Goal: Information Seeking & Learning: Learn about a topic

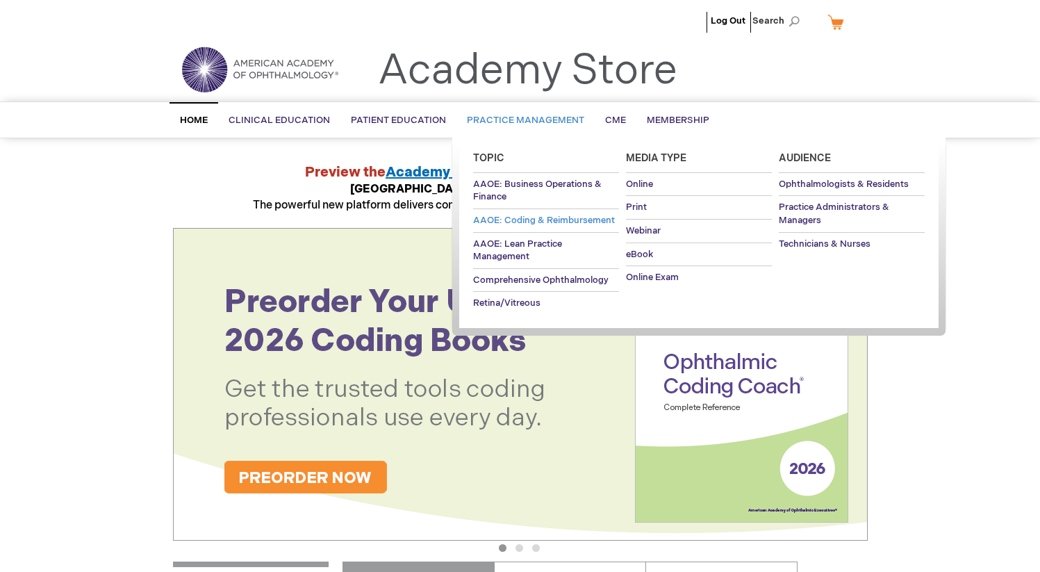
click at [498, 217] on span "AAOE: Coding & Reimbursement" at bounding box center [544, 220] width 142 height 11
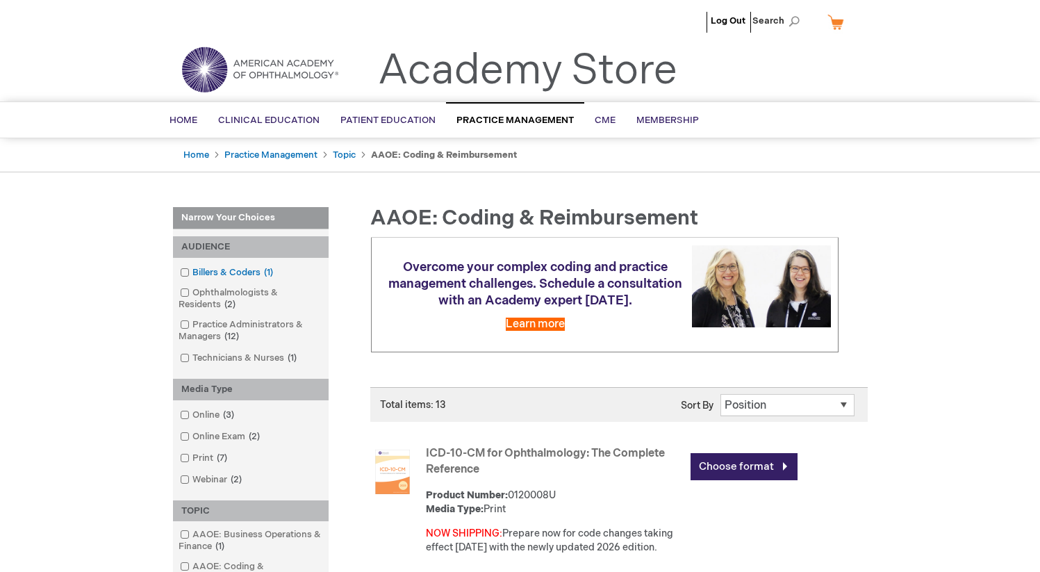
click at [193, 270] on span at bounding box center [193, 272] width 0 height 11
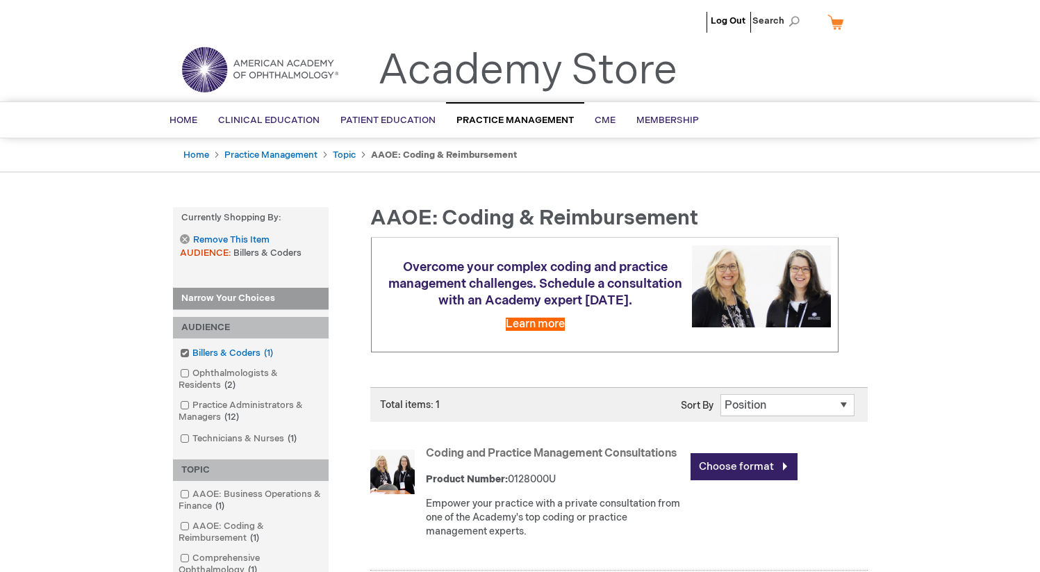
click at [193, 349] on span at bounding box center [193, 352] width 0 height 11
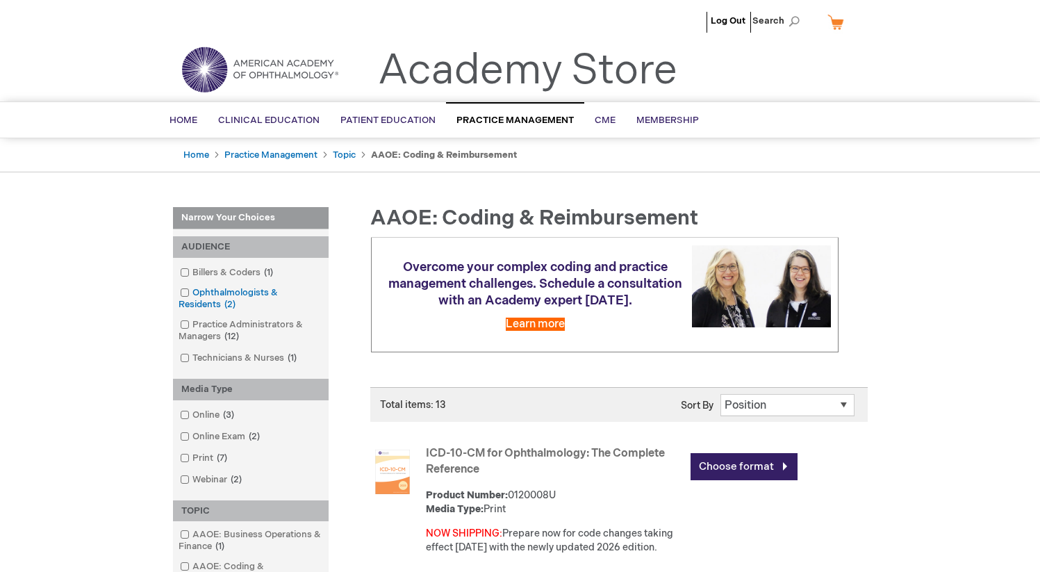
click at [193, 290] on span at bounding box center [193, 292] width 0 height 11
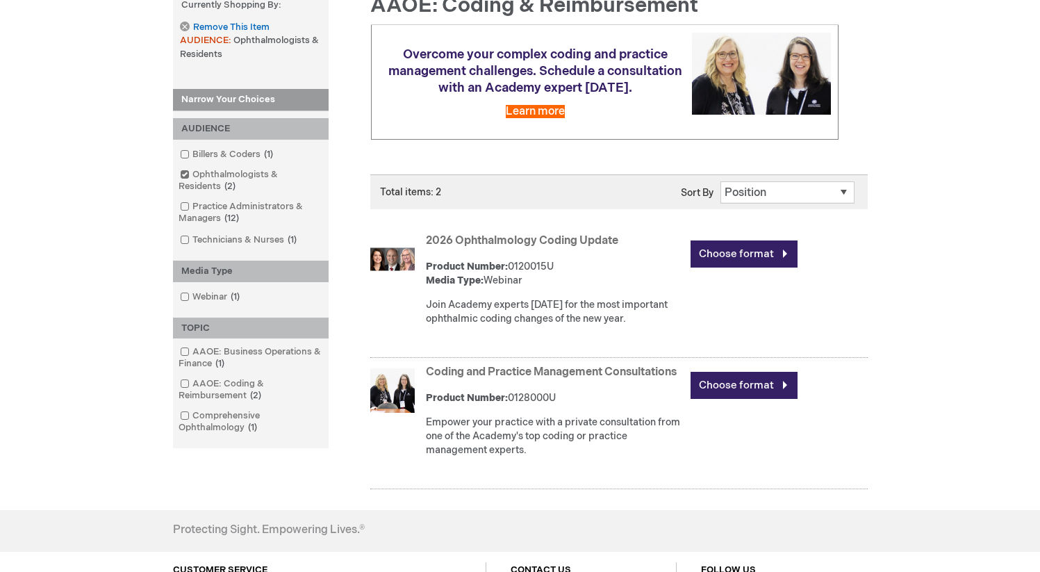
scroll to position [28, 0]
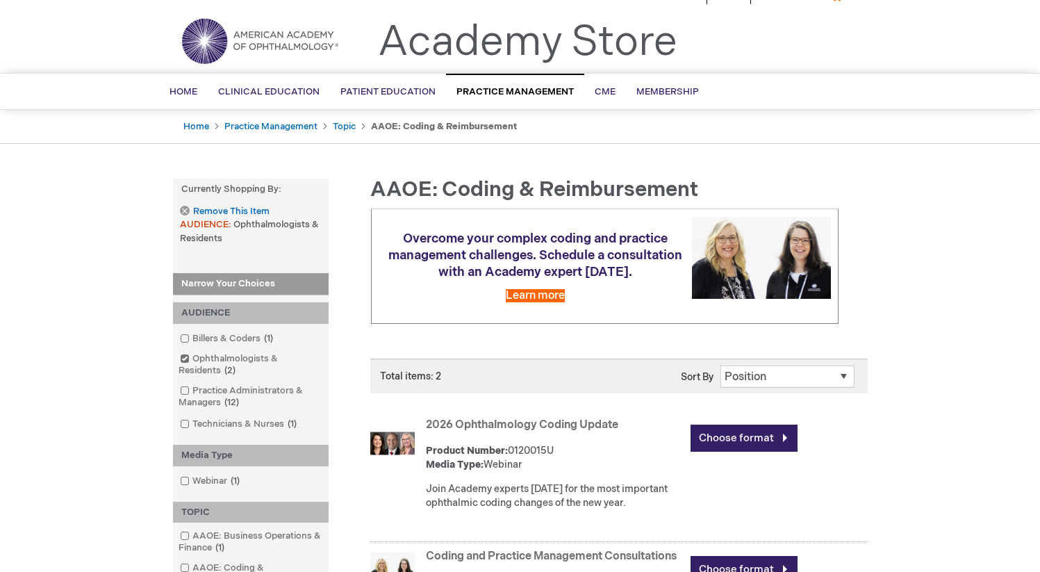
click at [186, 210] on link "Remove This Item" at bounding box center [224, 212] width 89 height 12
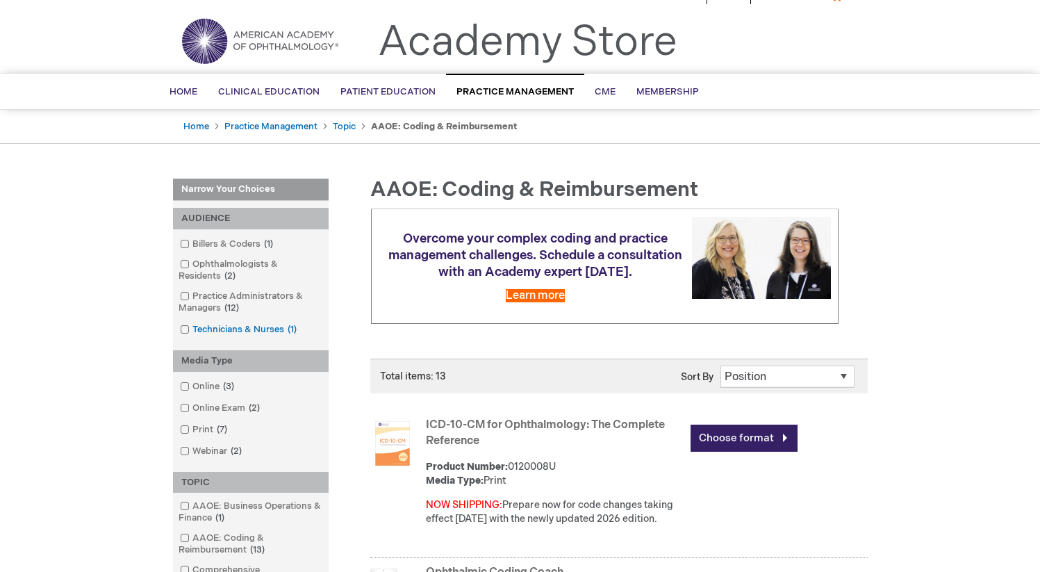
click at [250, 329] on link "Technicians & Nurses 1 item" at bounding box center [240, 329] width 126 height 13
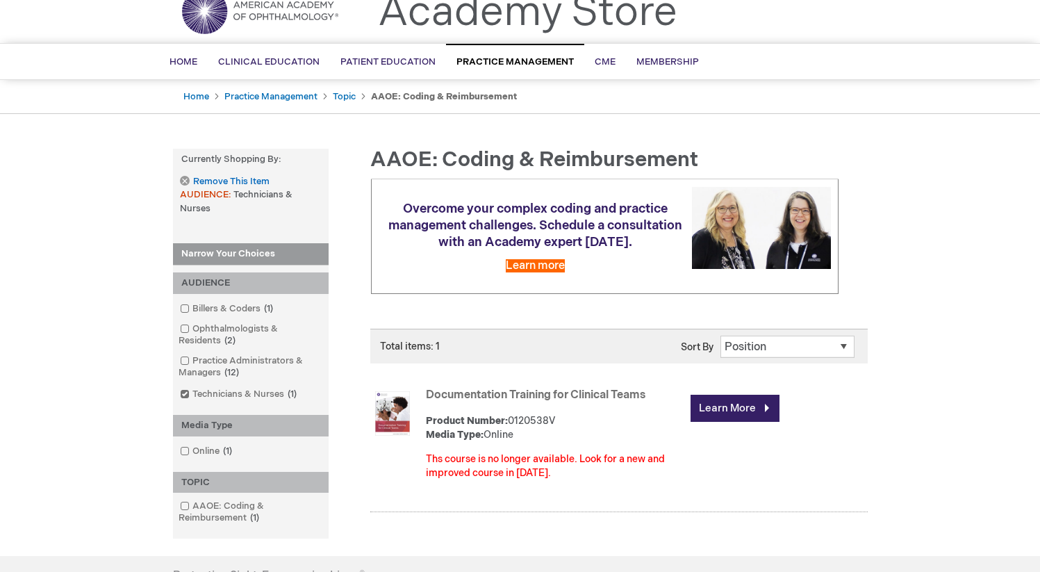
scroll to position [12, 0]
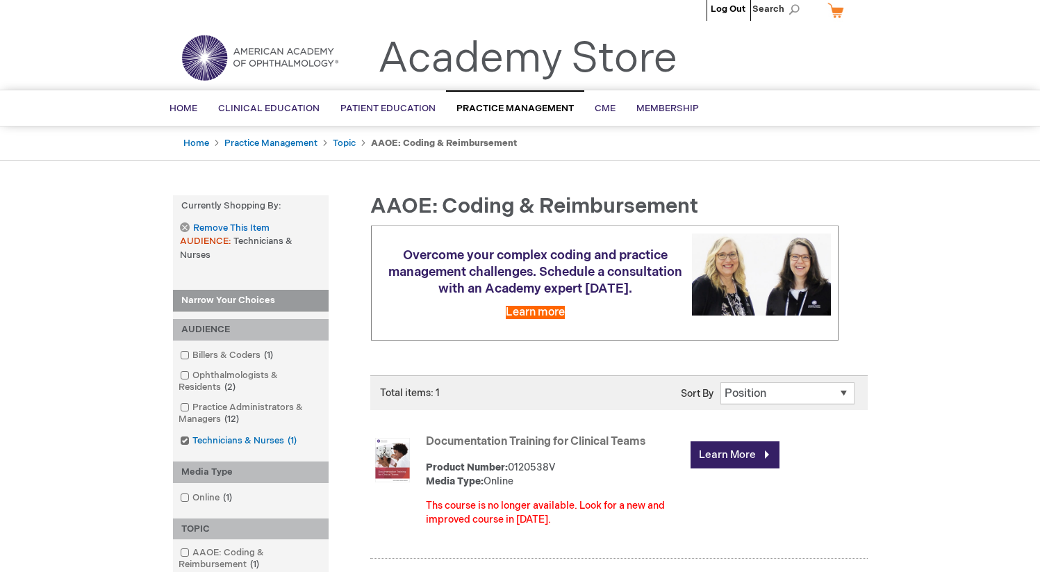
click at [193, 439] on span at bounding box center [193, 440] width 0 height 11
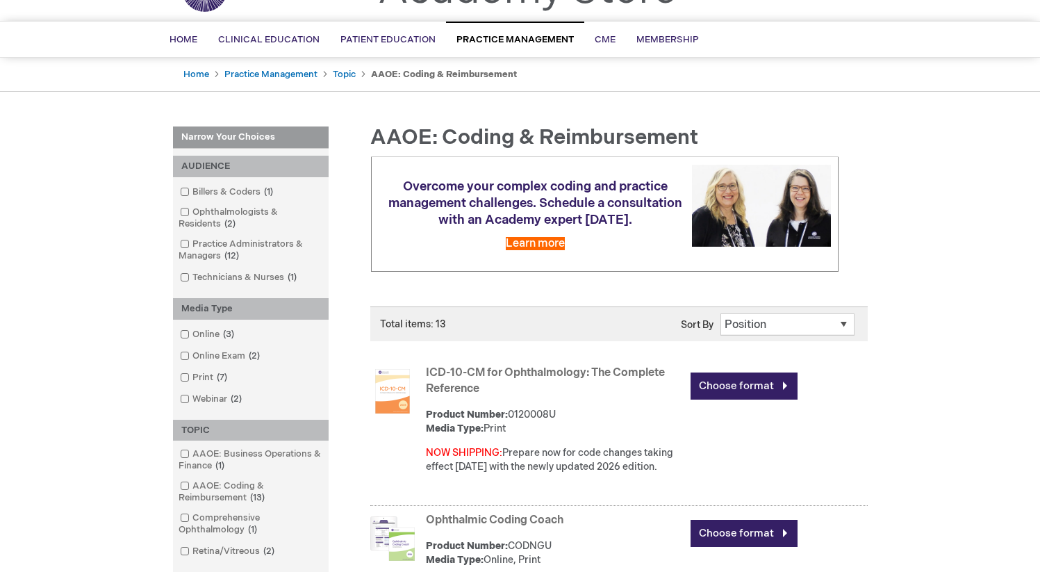
scroll to position [88, 0]
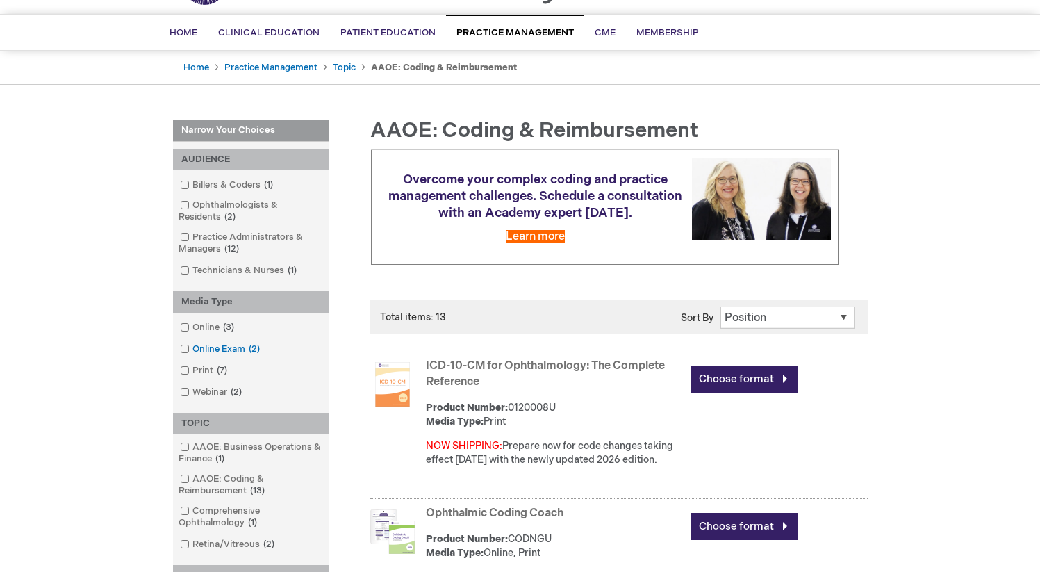
click at [193, 349] on span at bounding box center [193, 348] width 0 height 11
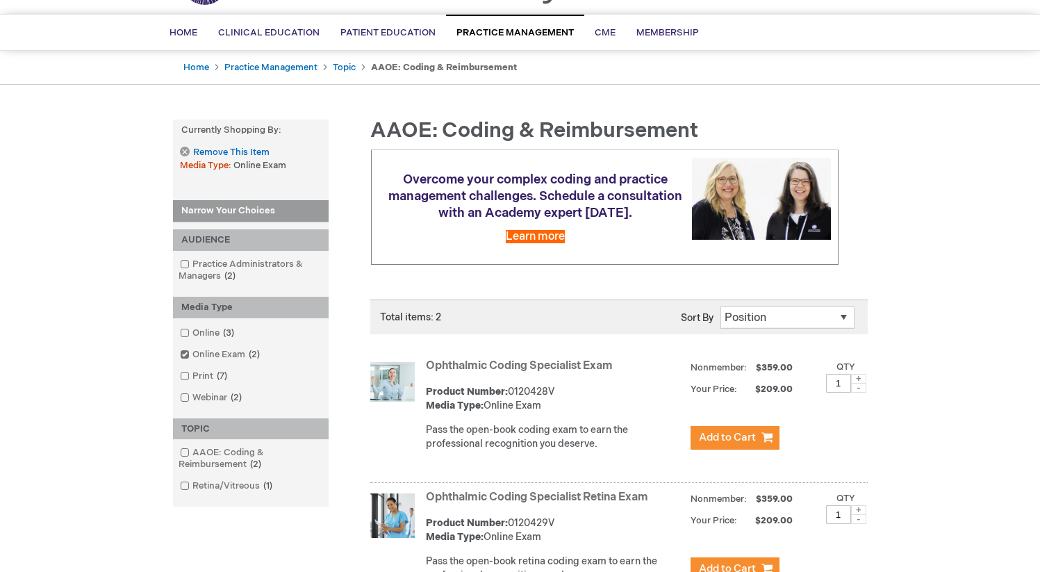
click at [193, 349] on span at bounding box center [193, 354] width 0 height 11
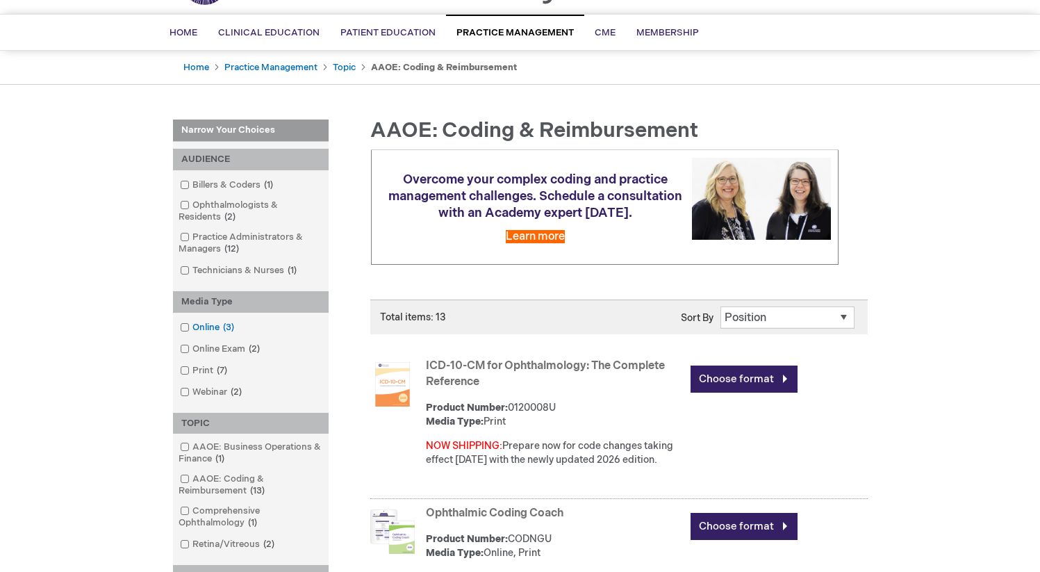
click at [188, 325] on link "Online 3 items" at bounding box center [208, 327] width 63 height 13
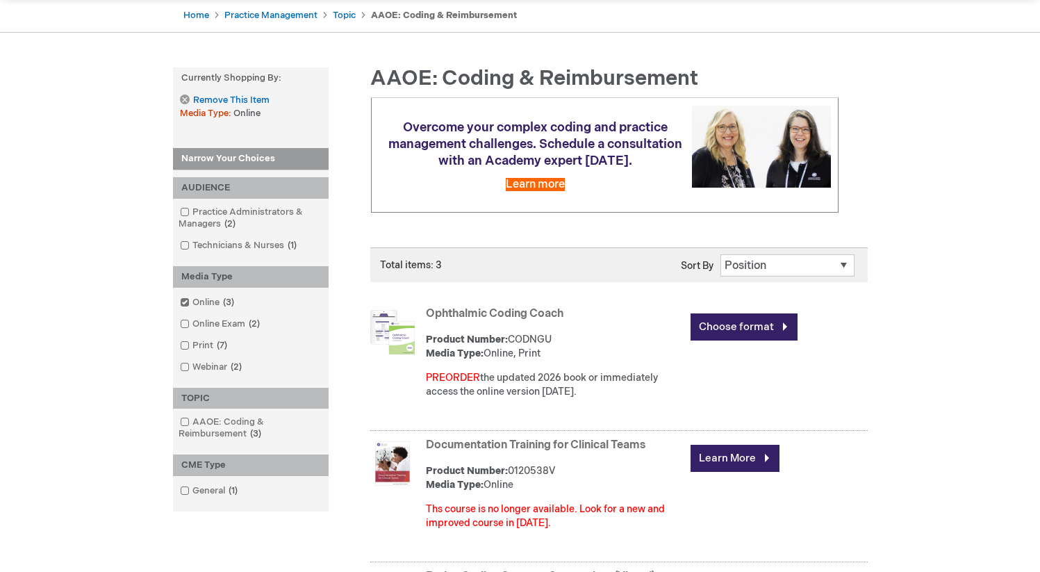
scroll to position [137, 0]
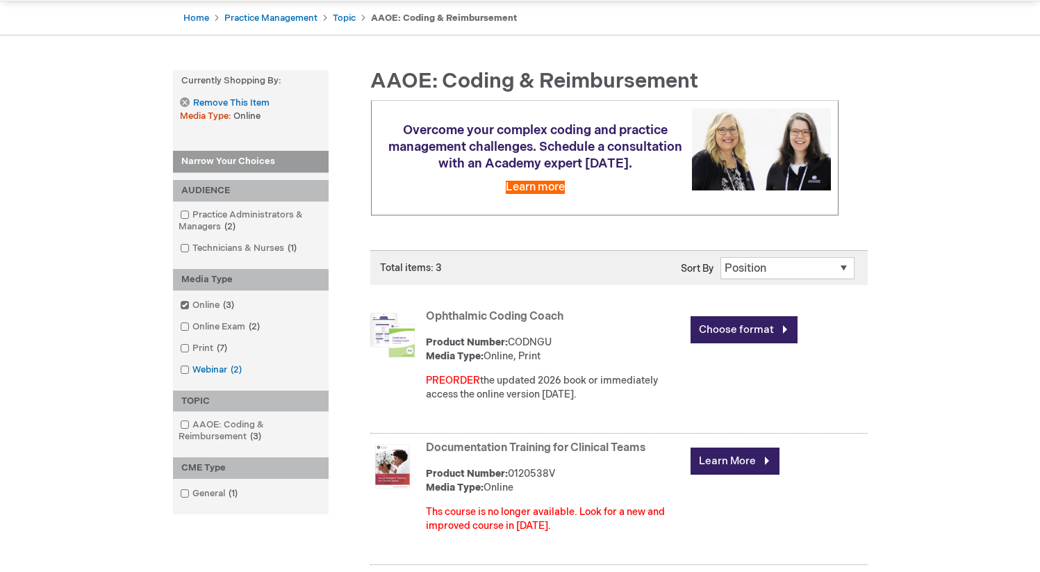
click at [193, 368] on span at bounding box center [193, 369] width 0 height 11
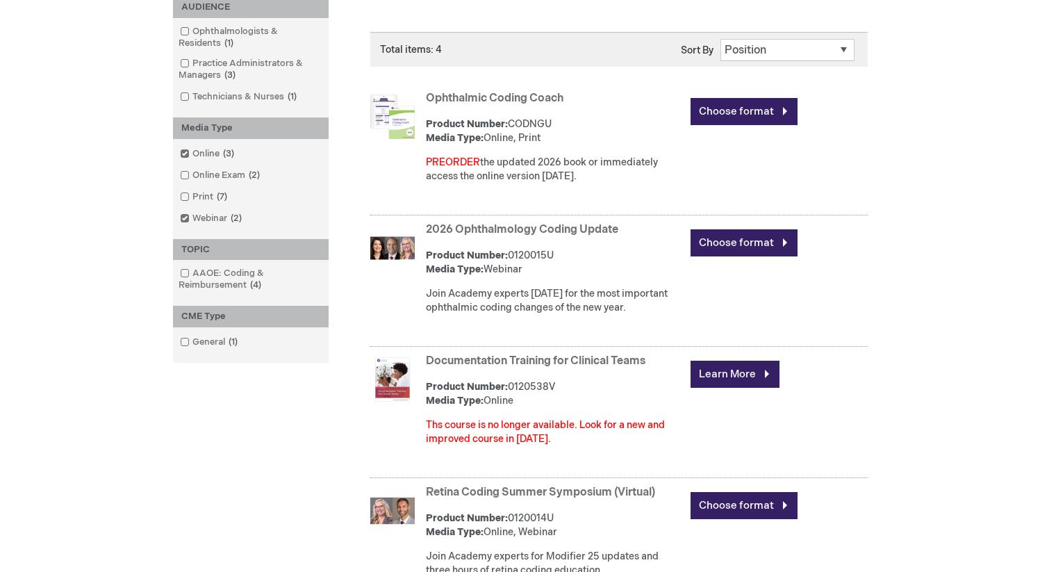
scroll to position [72, 0]
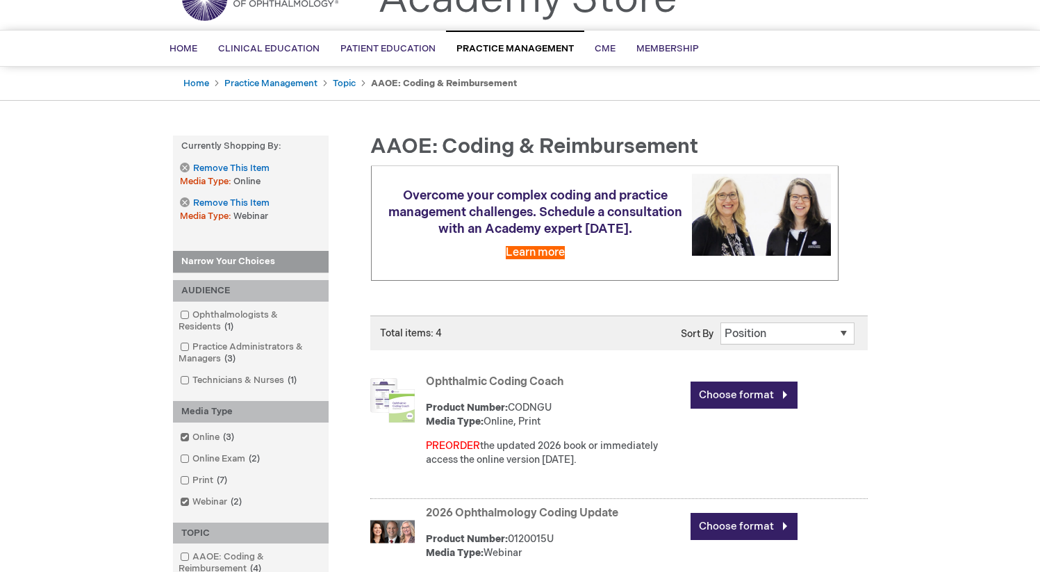
click at [189, 501] on link "Webinar 2 items" at bounding box center [212, 502] width 71 height 13
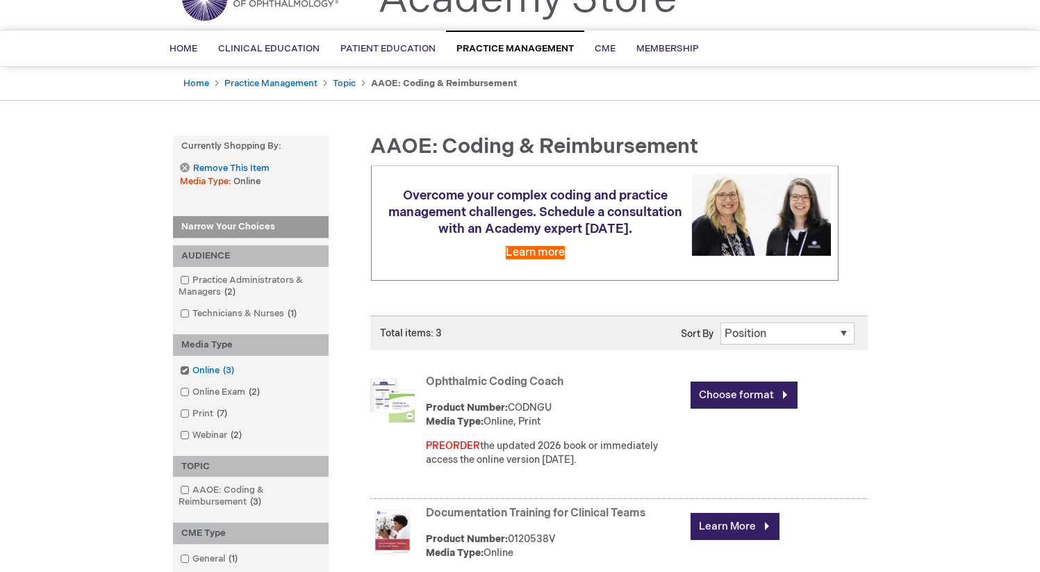
click at [193, 370] on span at bounding box center [193, 370] width 0 height 11
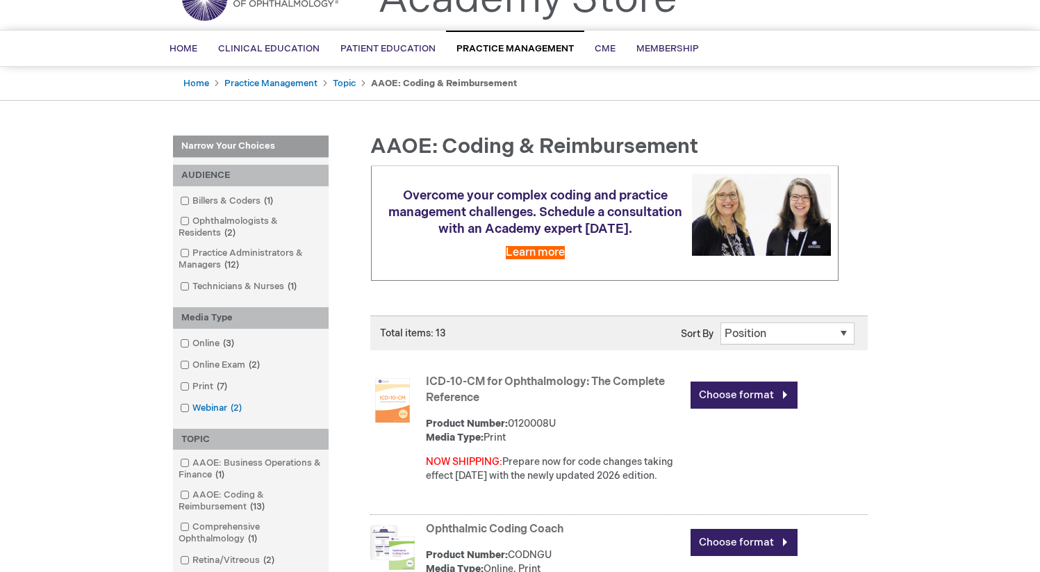
click at [193, 406] on span at bounding box center [193, 407] width 0 height 11
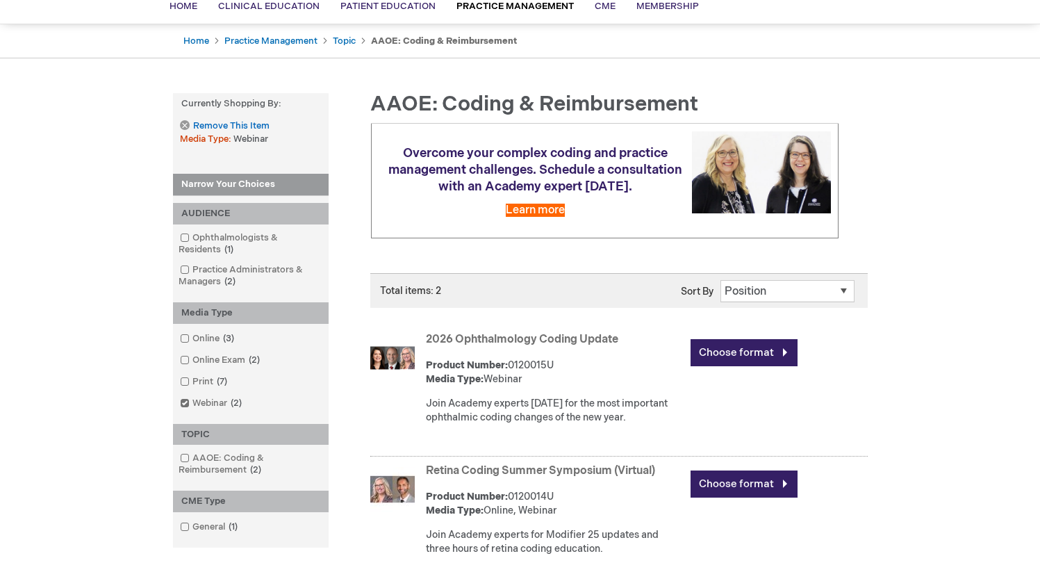
scroll to position [124, 0]
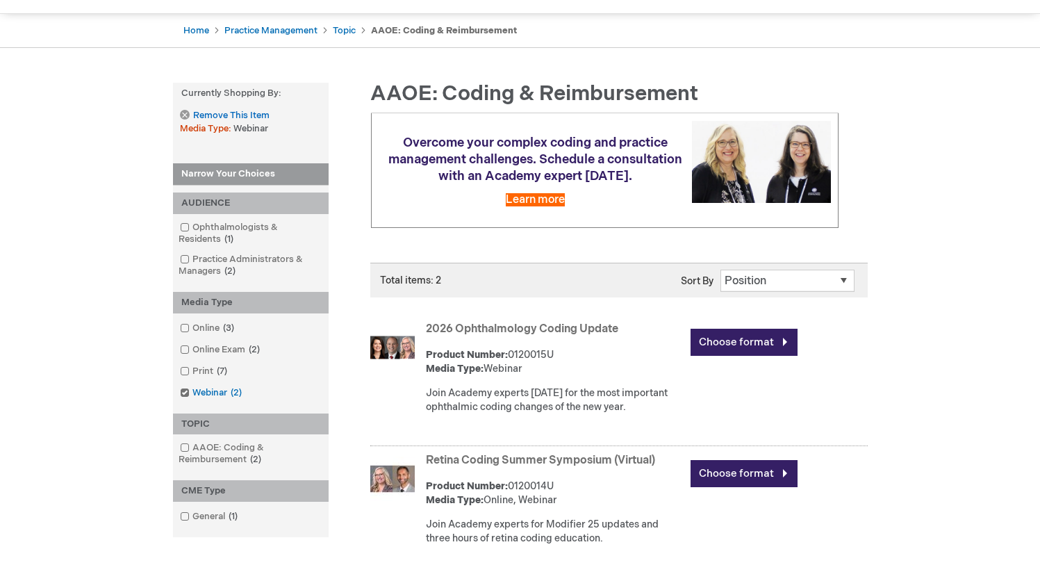
click at [193, 393] on span at bounding box center [193, 392] width 0 height 11
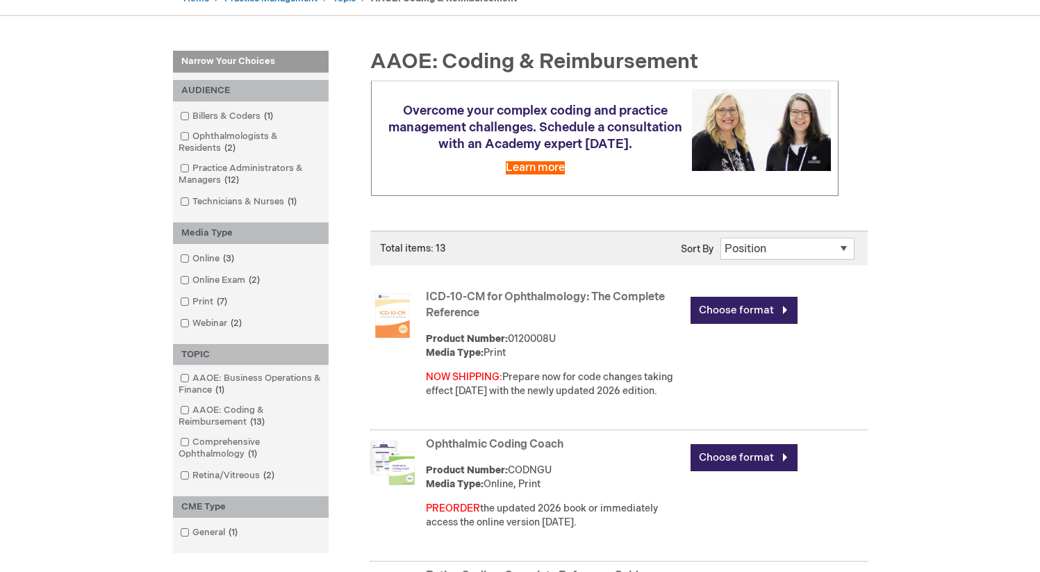
scroll to position [345, 0]
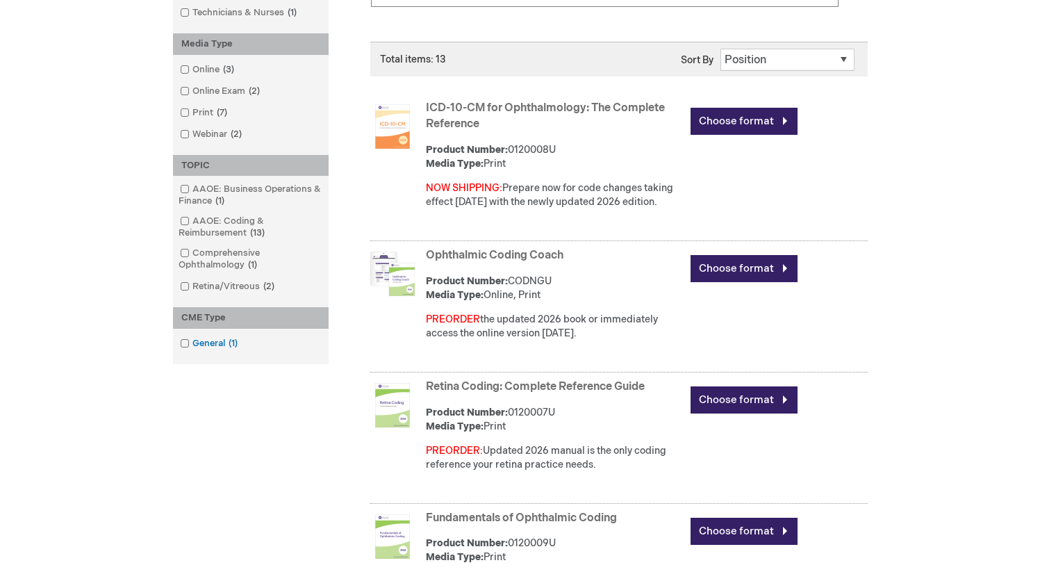
click at [193, 342] on span at bounding box center [193, 343] width 0 height 11
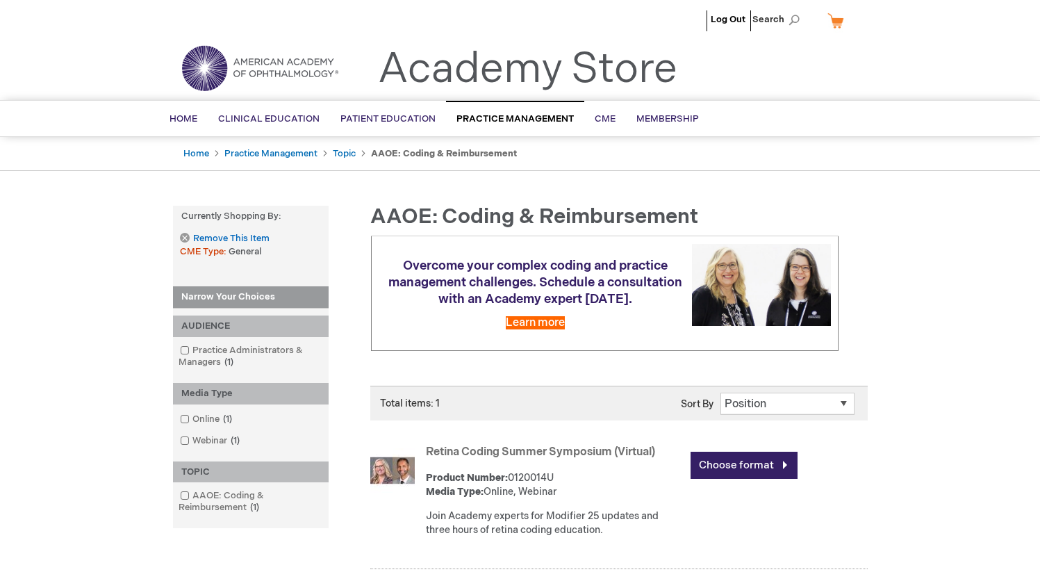
scroll to position [3, 0]
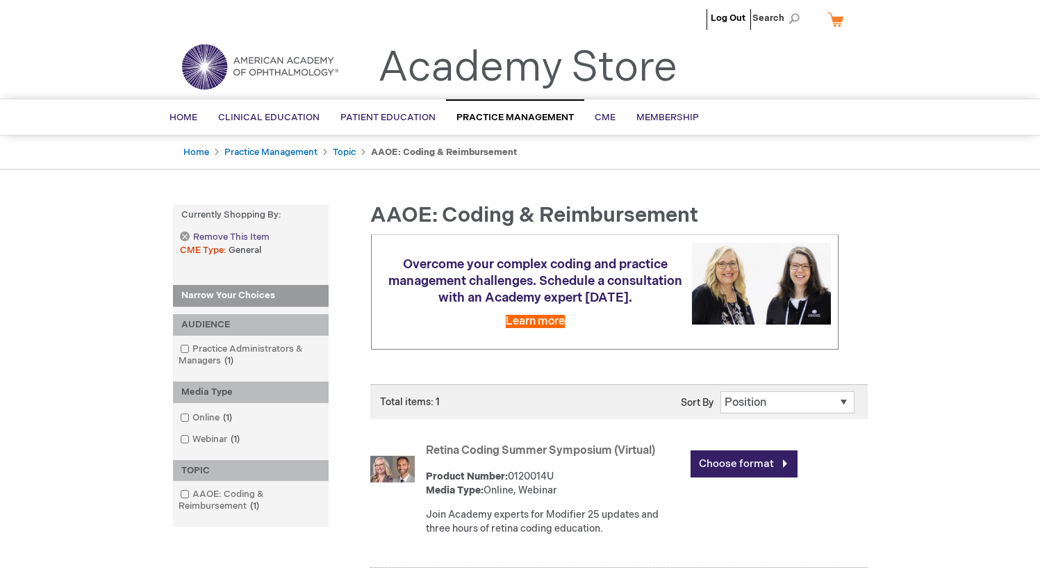
click at [181, 236] on link "Remove This Item" at bounding box center [224, 237] width 89 height 12
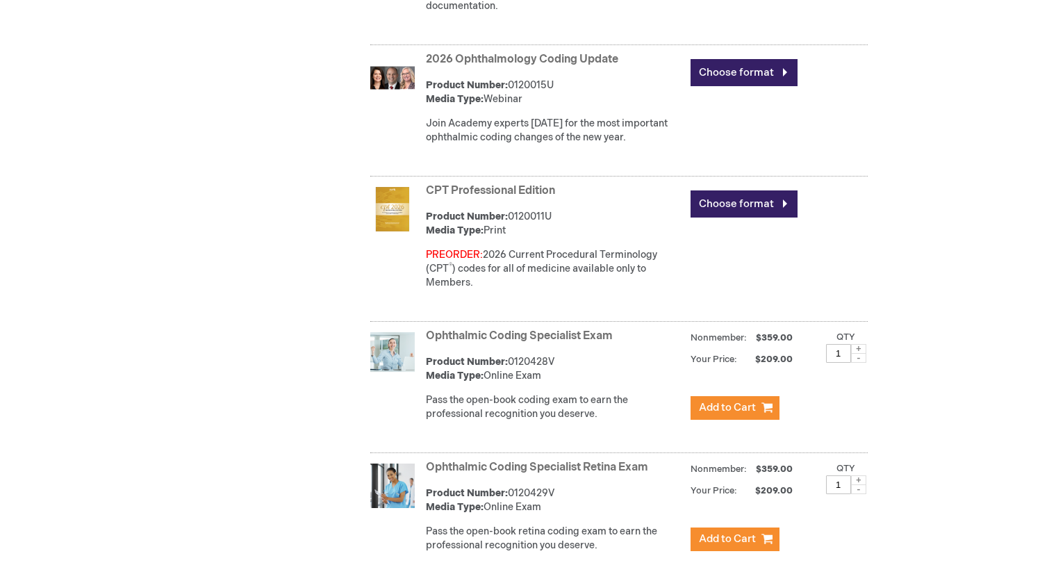
scroll to position [826, 0]
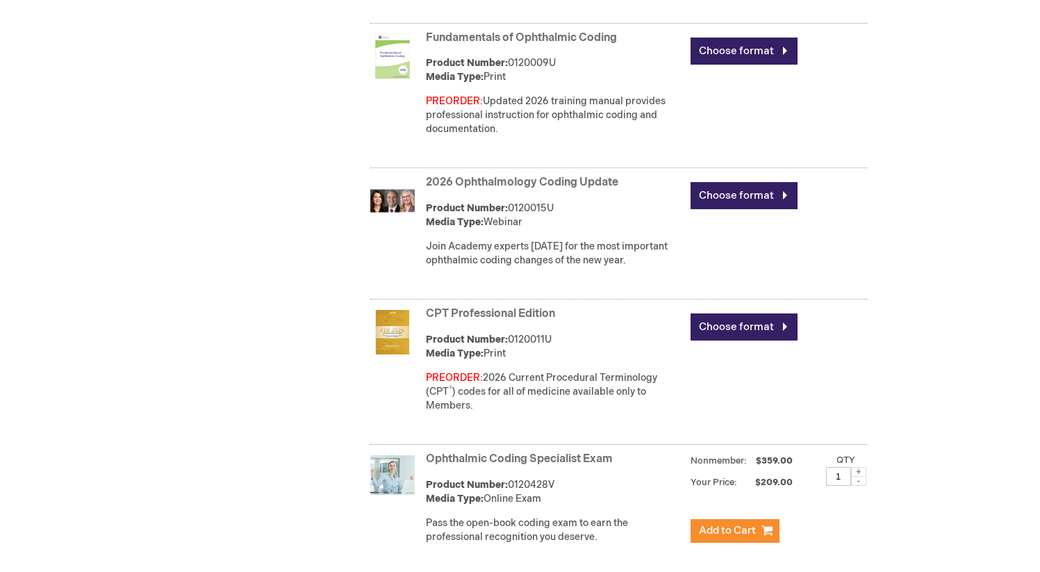
click at [523, 184] on link "2026 Ophthalmology Coding Update" at bounding box center [522, 182] width 193 height 13
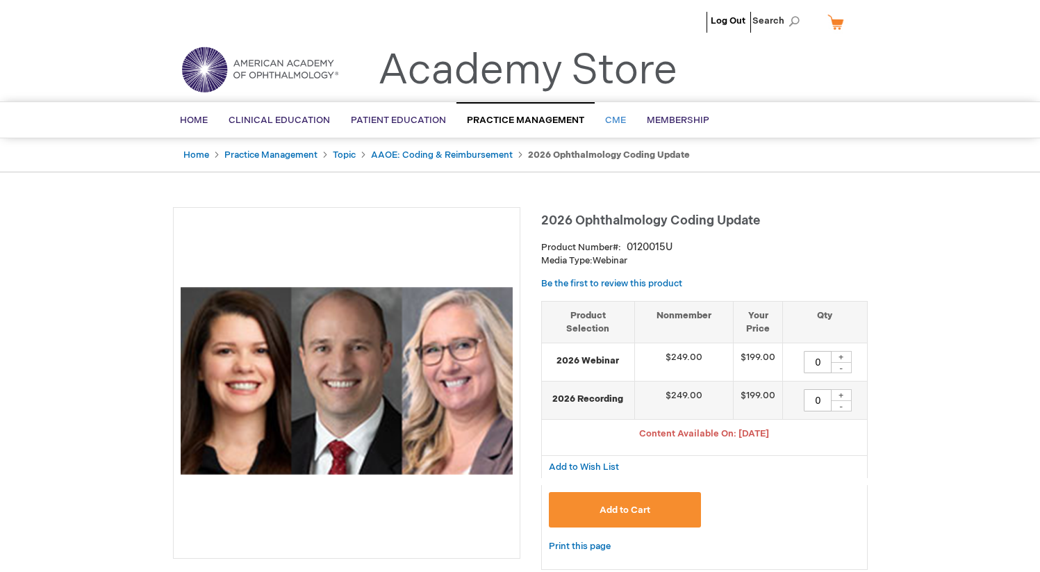
click at [609, 124] on span "CME" at bounding box center [615, 120] width 21 height 11
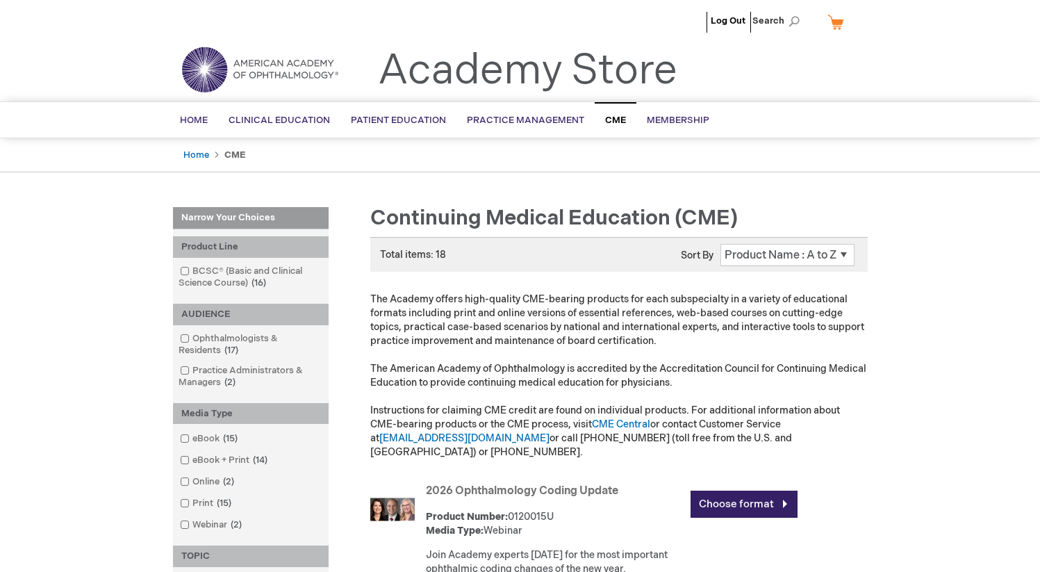
click at [515, 484] on link "2026 Ophthalmology Coding Update" at bounding box center [522, 490] width 193 height 13
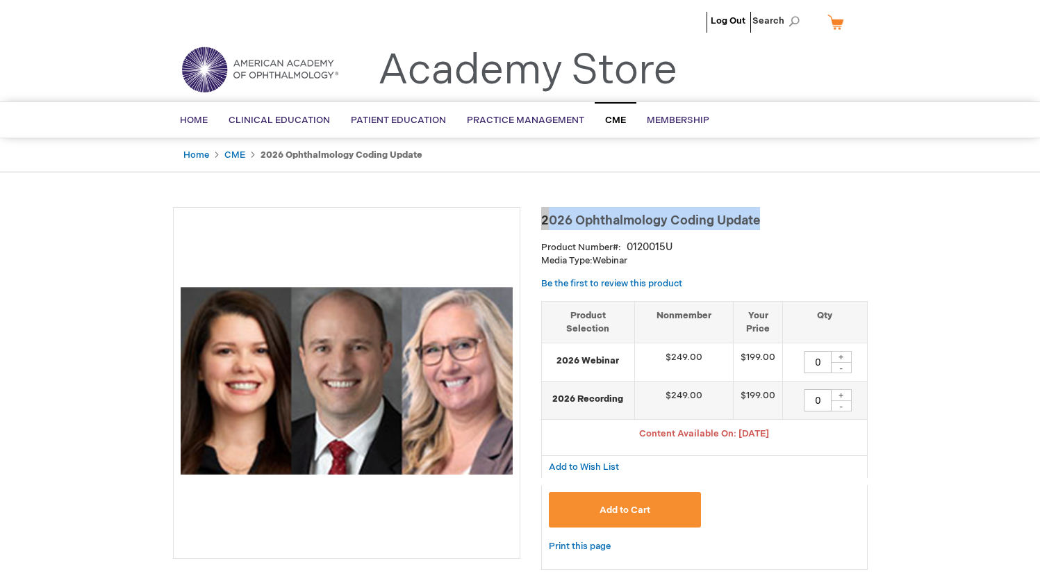
drag, startPoint x: 778, startPoint y: 220, endPoint x: 541, endPoint y: 214, distance: 236.4
click at [541, 214] on h1 "2026 Ophthalmology Coding Update" at bounding box center [704, 218] width 327 height 23
drag, startPoint x: 680, startPoint y: 250, endPoint x: 543, endPoint y: 222, distance: 139.8
click at [543, 222] on div "2026 Ophthalmology Coding Update Product Number 0120015U Media Type: Webinar Be…" at bounding box center [704, 395] width 327 height 376
copy div "2026 Ophthalmology Coding Update Product Number 0120015U"
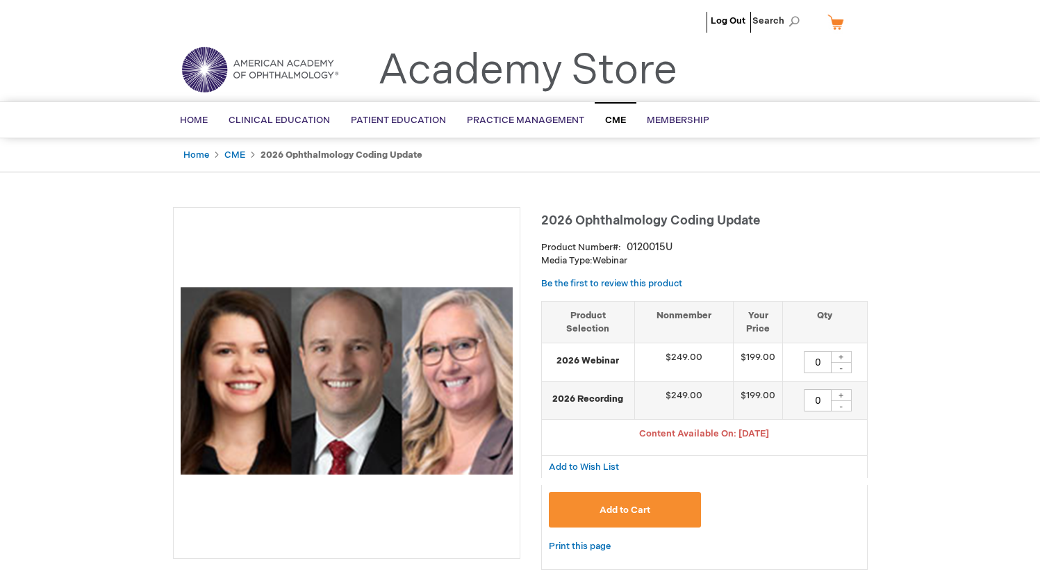
click at [685, 252] on div "Product Number 0120015U" at bounding box center [704, 247] width 327 height 14
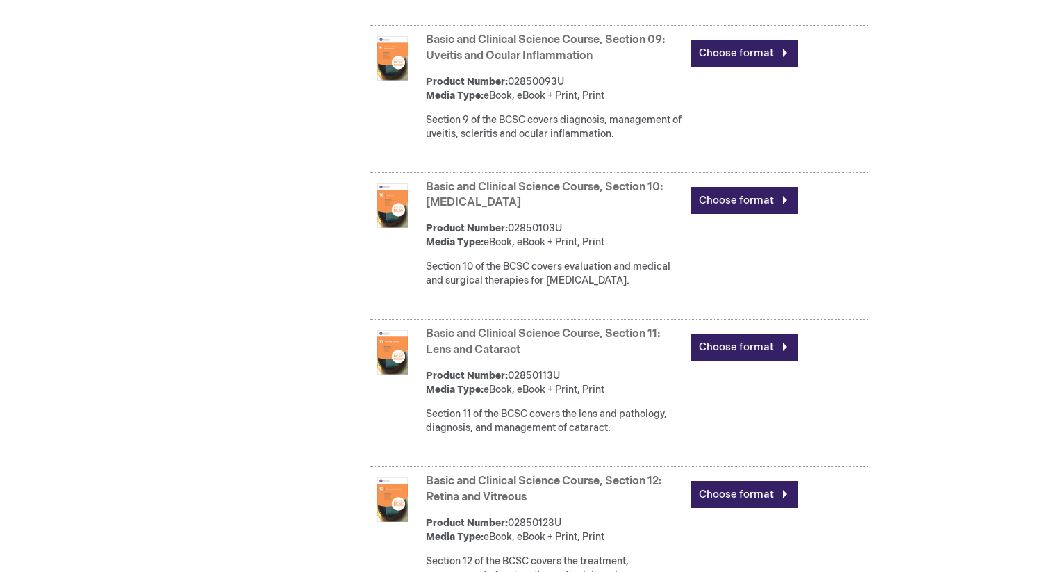
scroll to position [2760, 0]
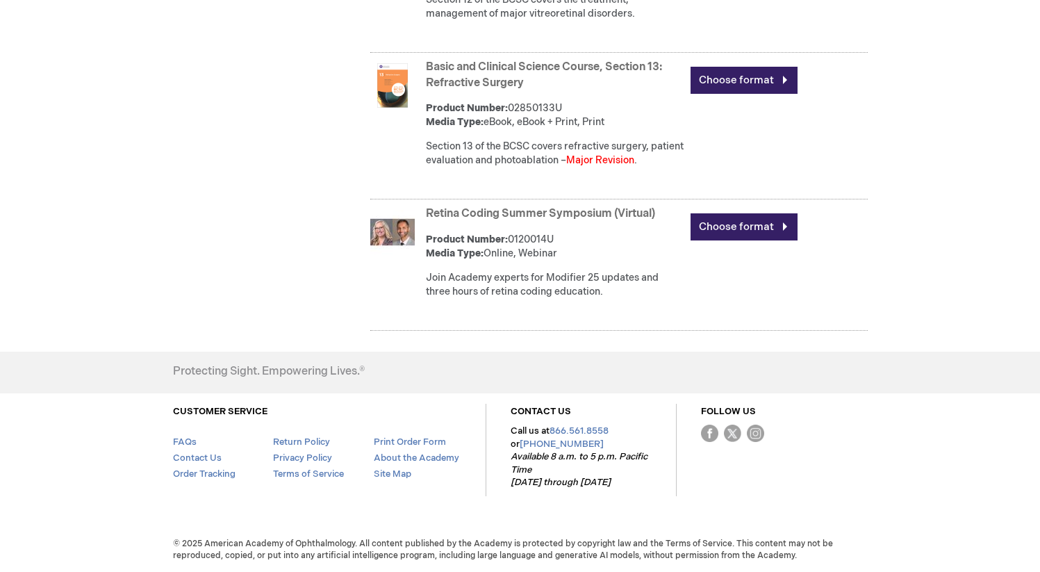
click at [497, 210] on link "Retina Coding Summer Symposium (Virtual)" at bounding box center [540, 213] width 229 height 13
